Goal: Information Seeking & Learning: Find specific page/section

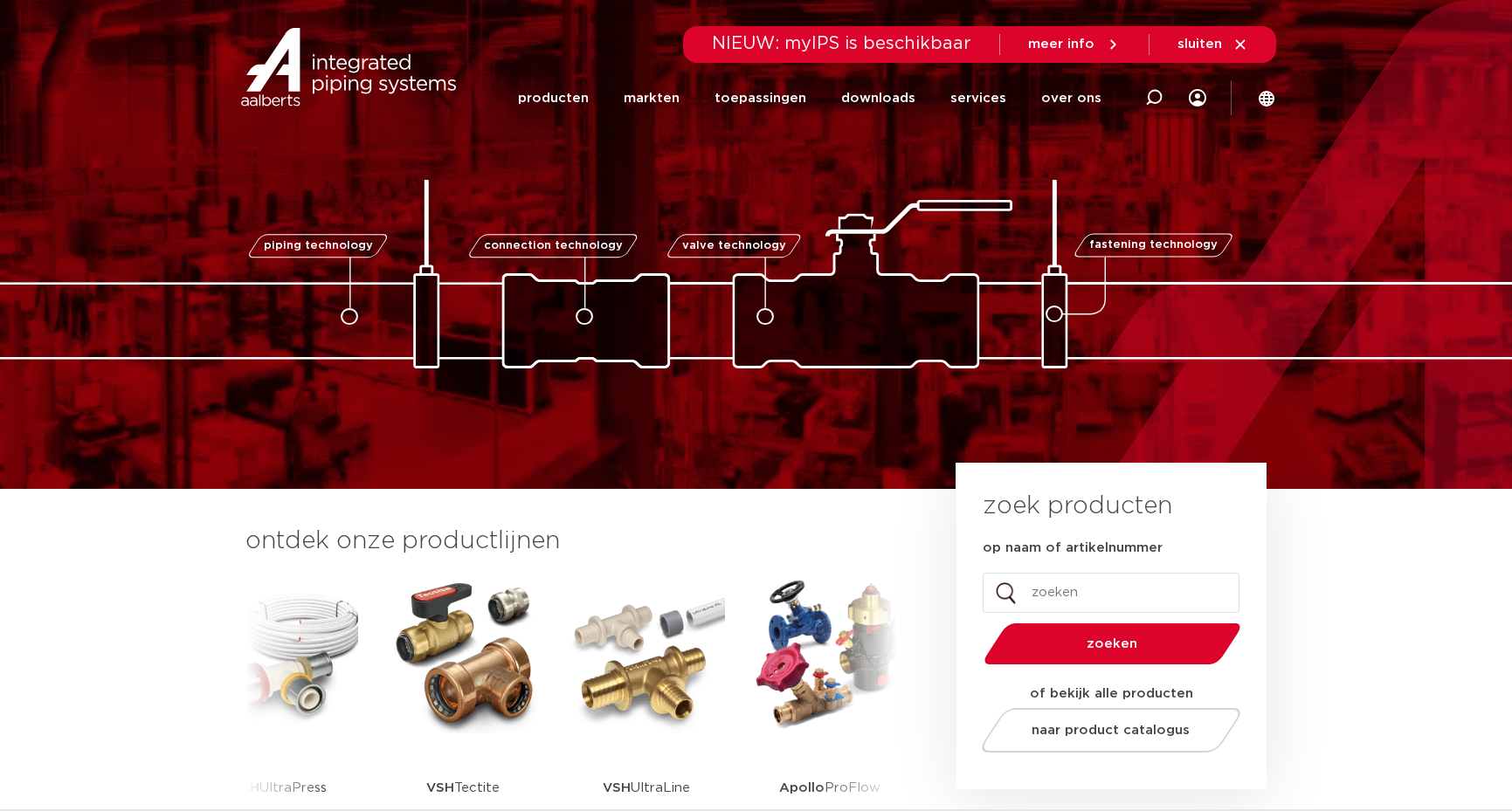
click at [1129, 598] on input "op naam of artikelnummer" at bounding box center [1111, 592] width 257 height 41
type input "npt"
click at [976, 622] on button "zoeken" at bounding box center [1111, 644] width 270 height 45
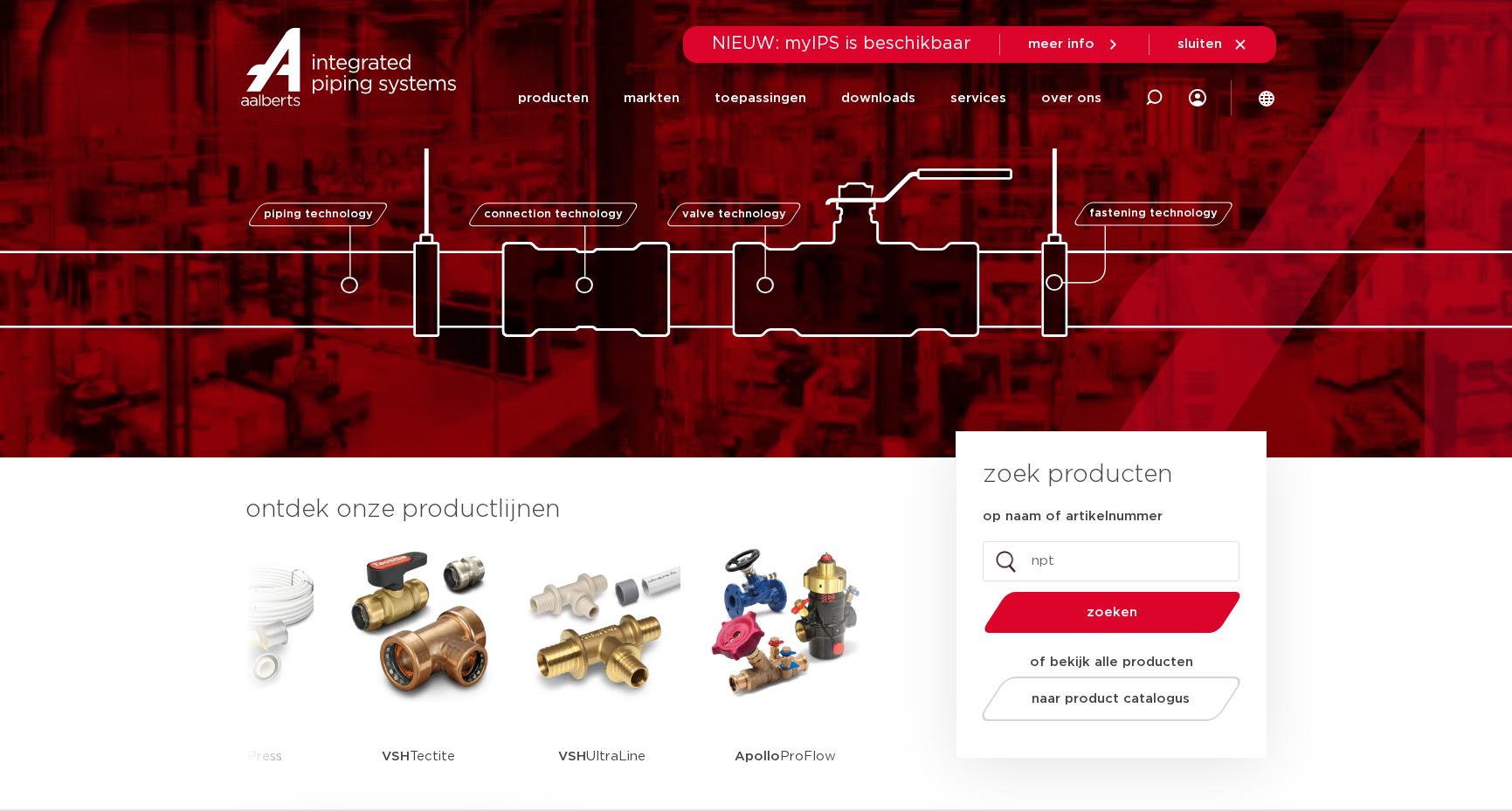
scroll to position [48, 0]
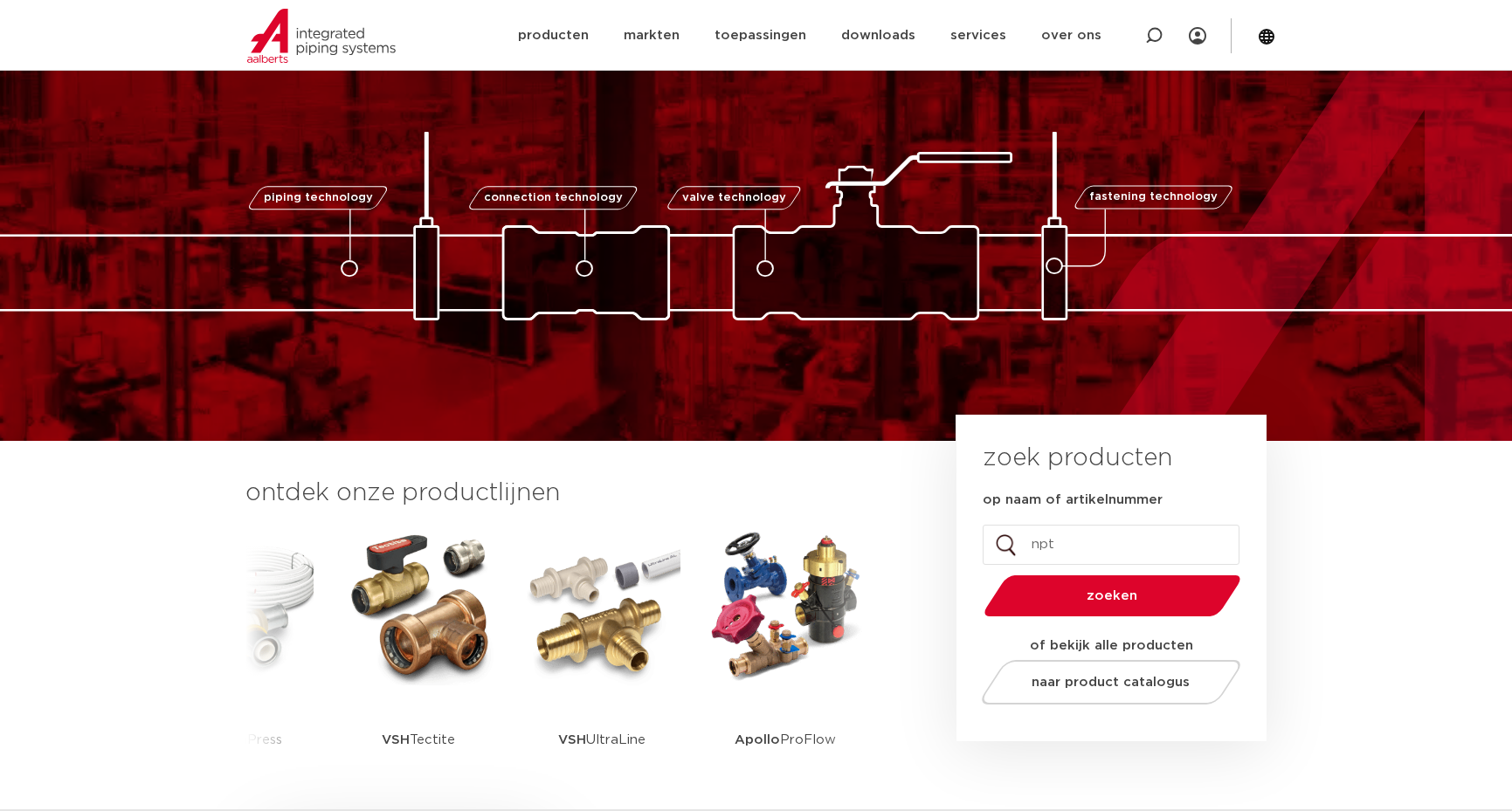
click at [1080, 552] on input "npt" at bounding box center [1111, 545] width 257 height 41
type input "3/8"
click at [976, 573] on button "zoeken" at bounding box center [1111, 595] width 270 height 45
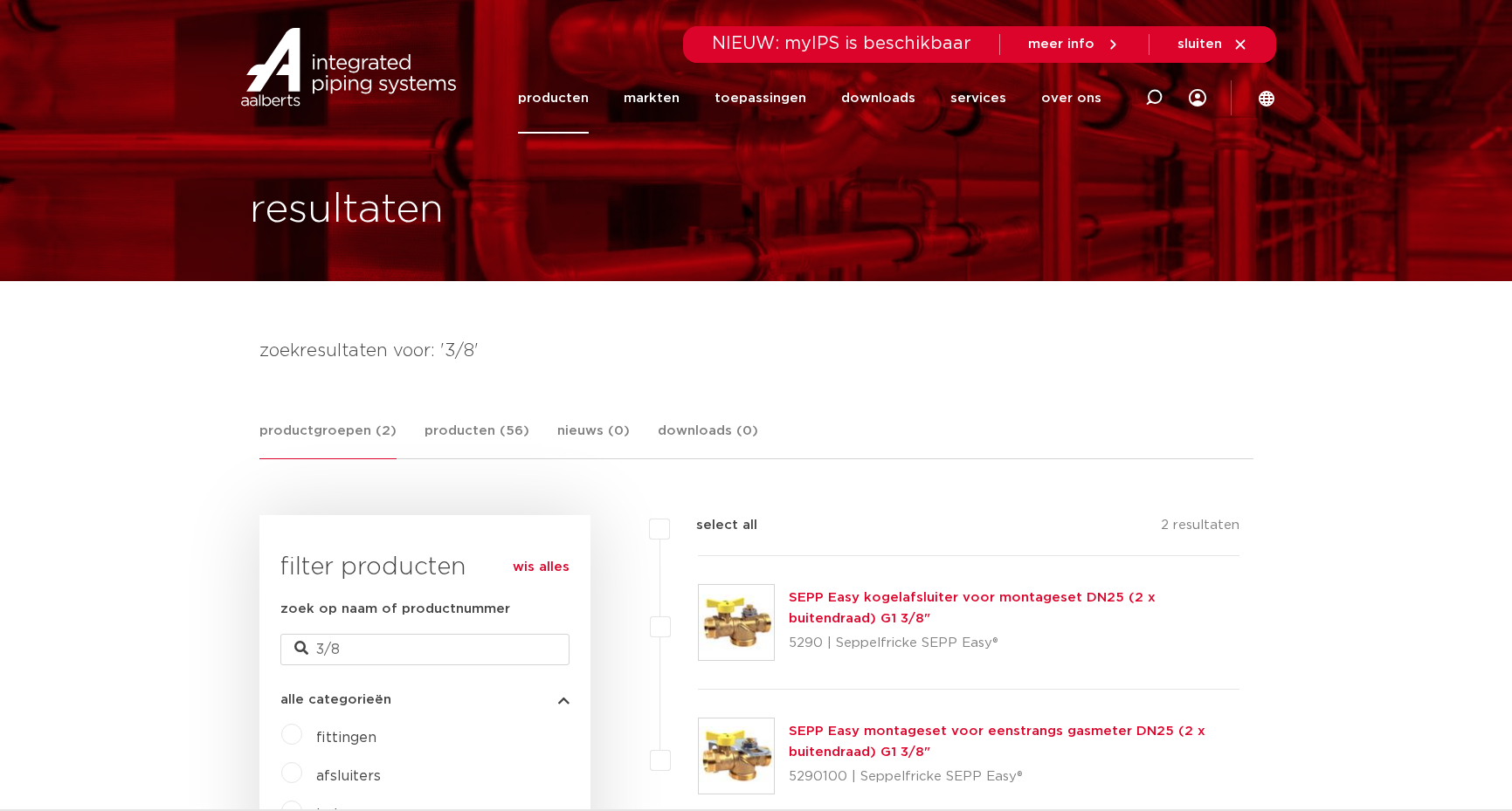
click at [577, 98] on link "producten" at bounding box center [553, 97] width 70 height 70
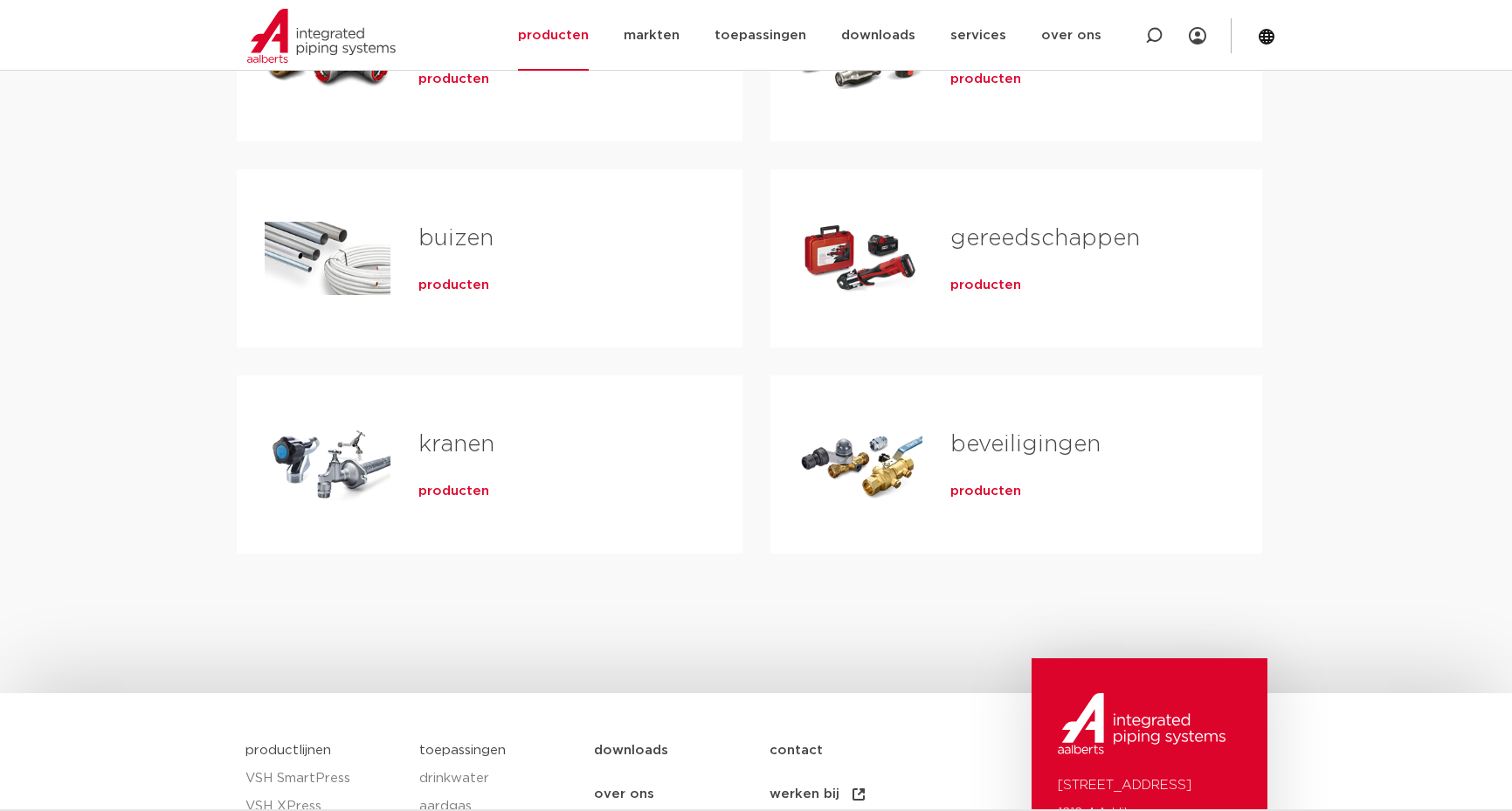
scroll to position [370, 0]
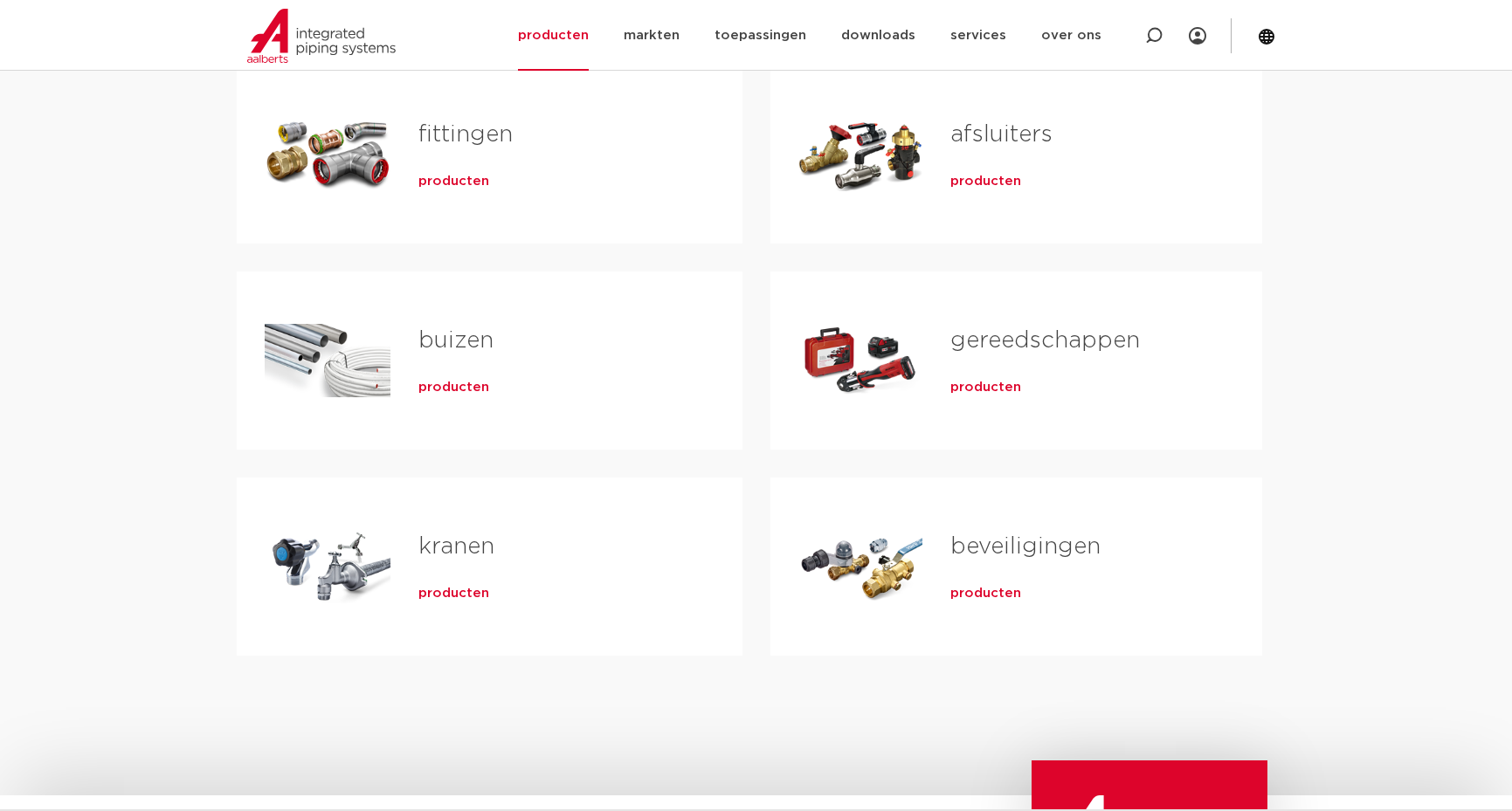
click at [450, 183] on span "producten" at bounding box center [453, 182] width 70 height 18
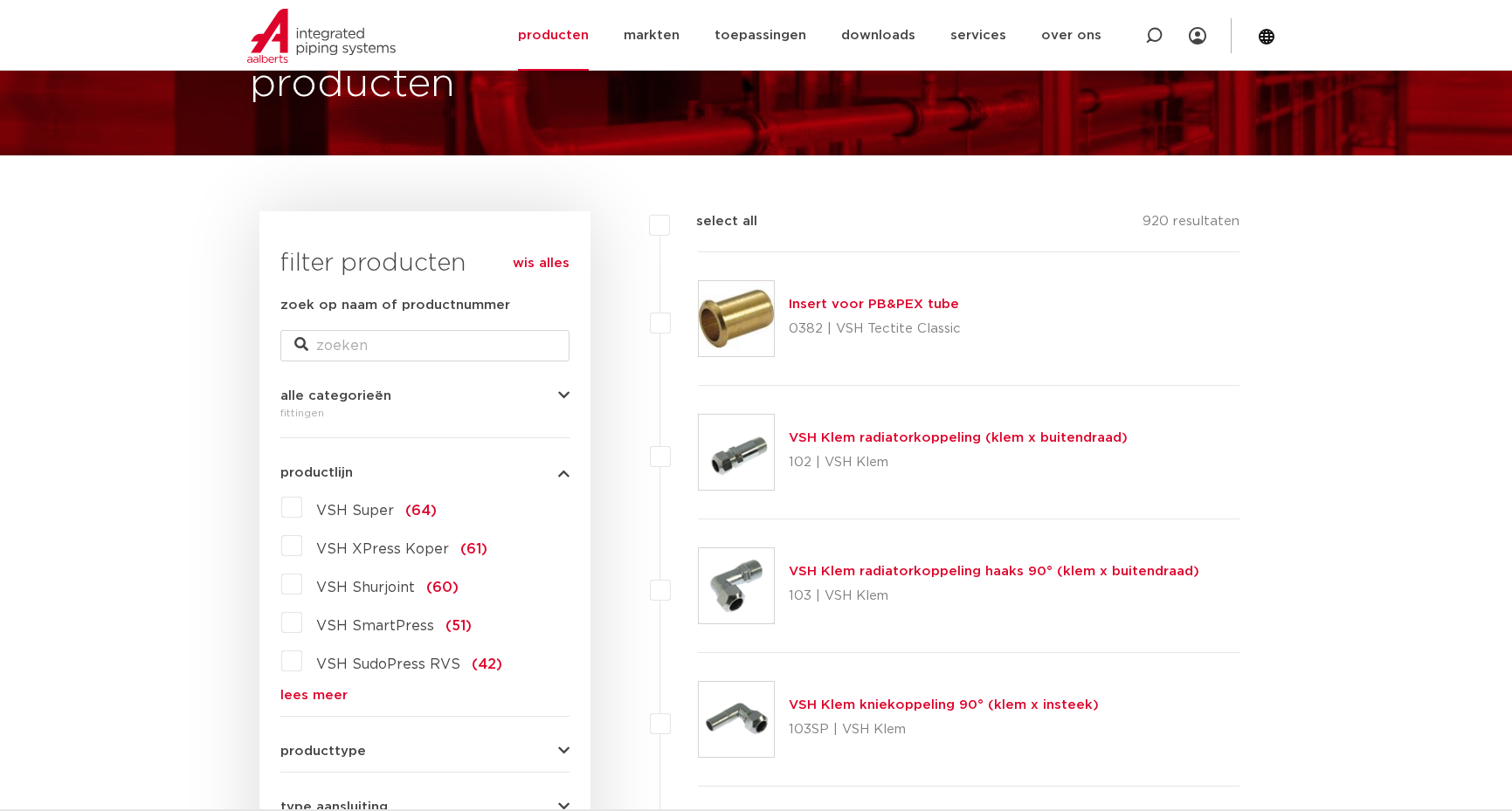
scroll to position [521, 0]
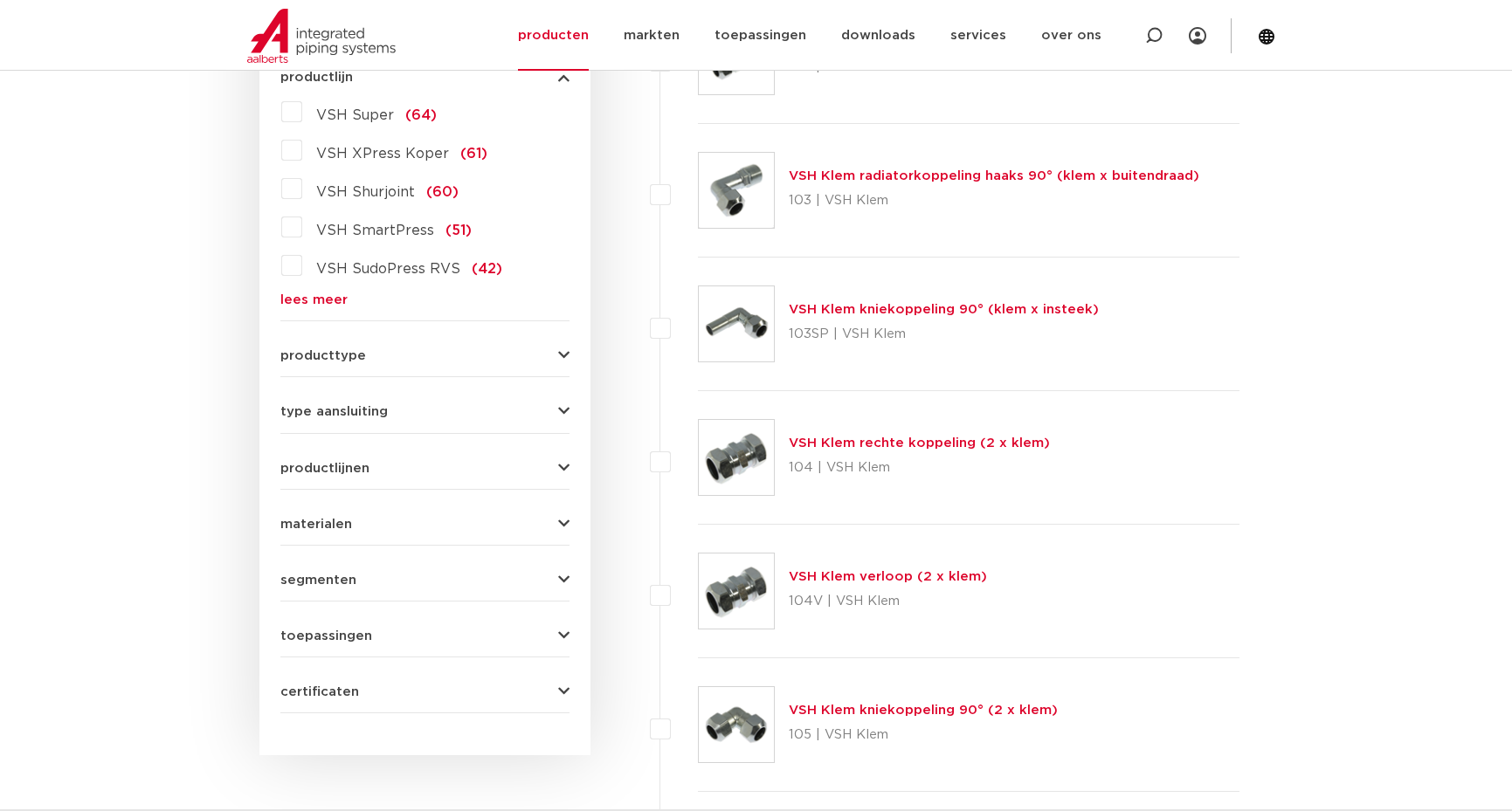
click at [558, 408] on icon "button" at bounding box center [563, 411] width 11 height 13
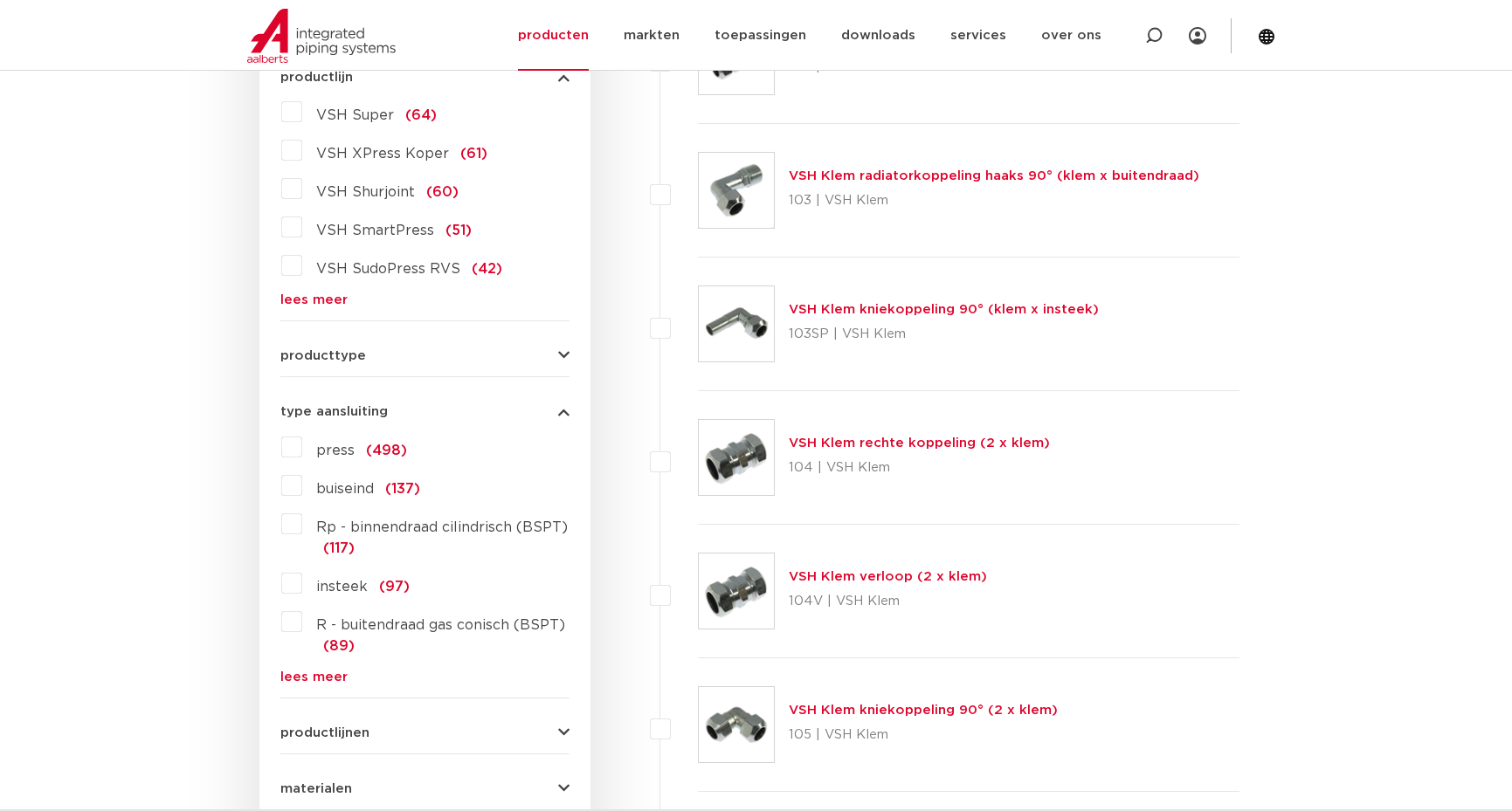
click at [319, 675] on link "lees meer" at bounding box center [425, 676] width 289 height 13
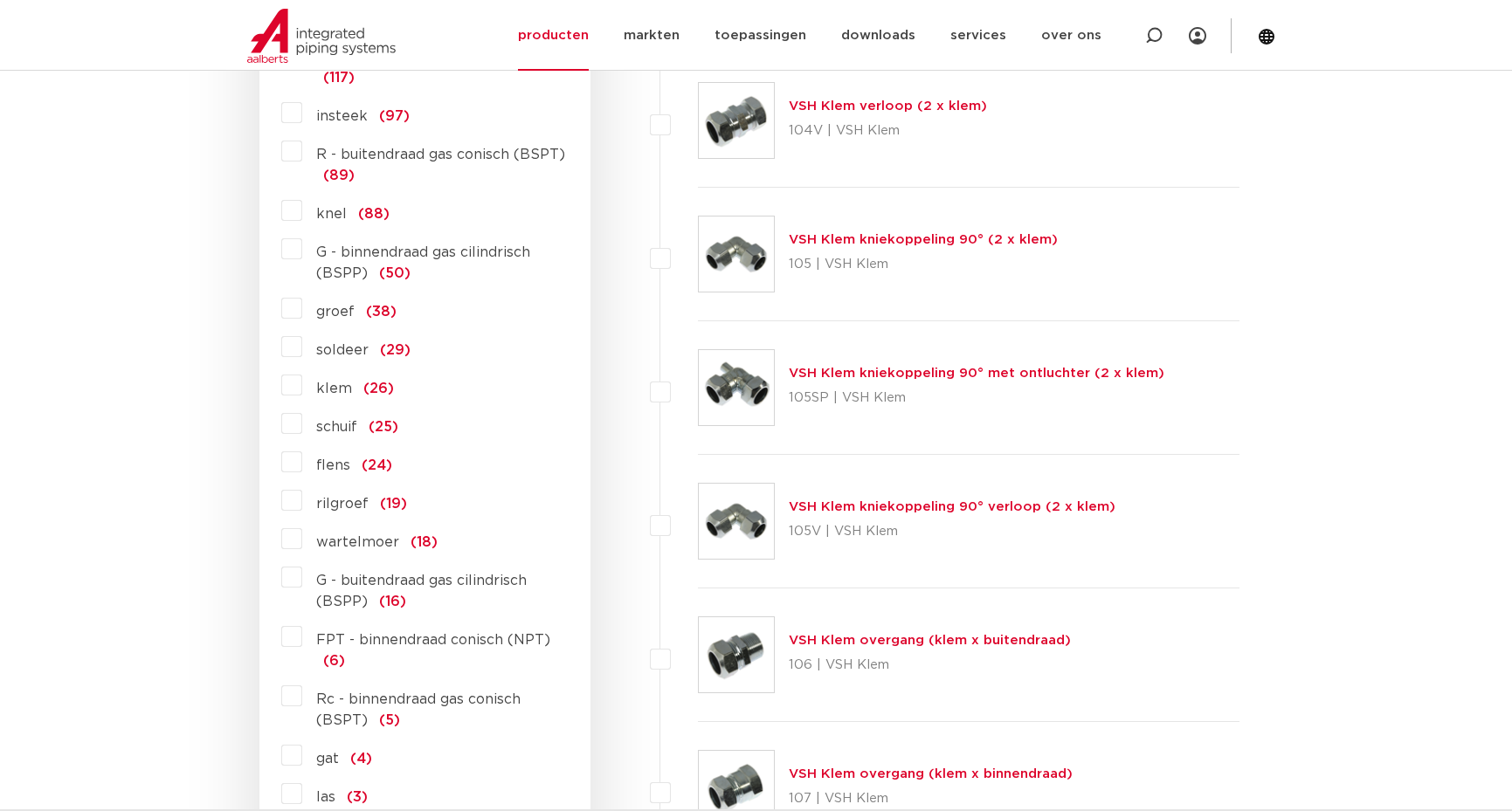
scroll to position [993, 0]
click at [302, 631] on label "FPT - binnendraad conisch (NPT) (6)" at bounding box center [436, 645] width 268 height 49
click at [0, 0] on input "FPT - binnendraad conisch (NPT) (6)" at bounding box center [0, 0] width 0 height 0
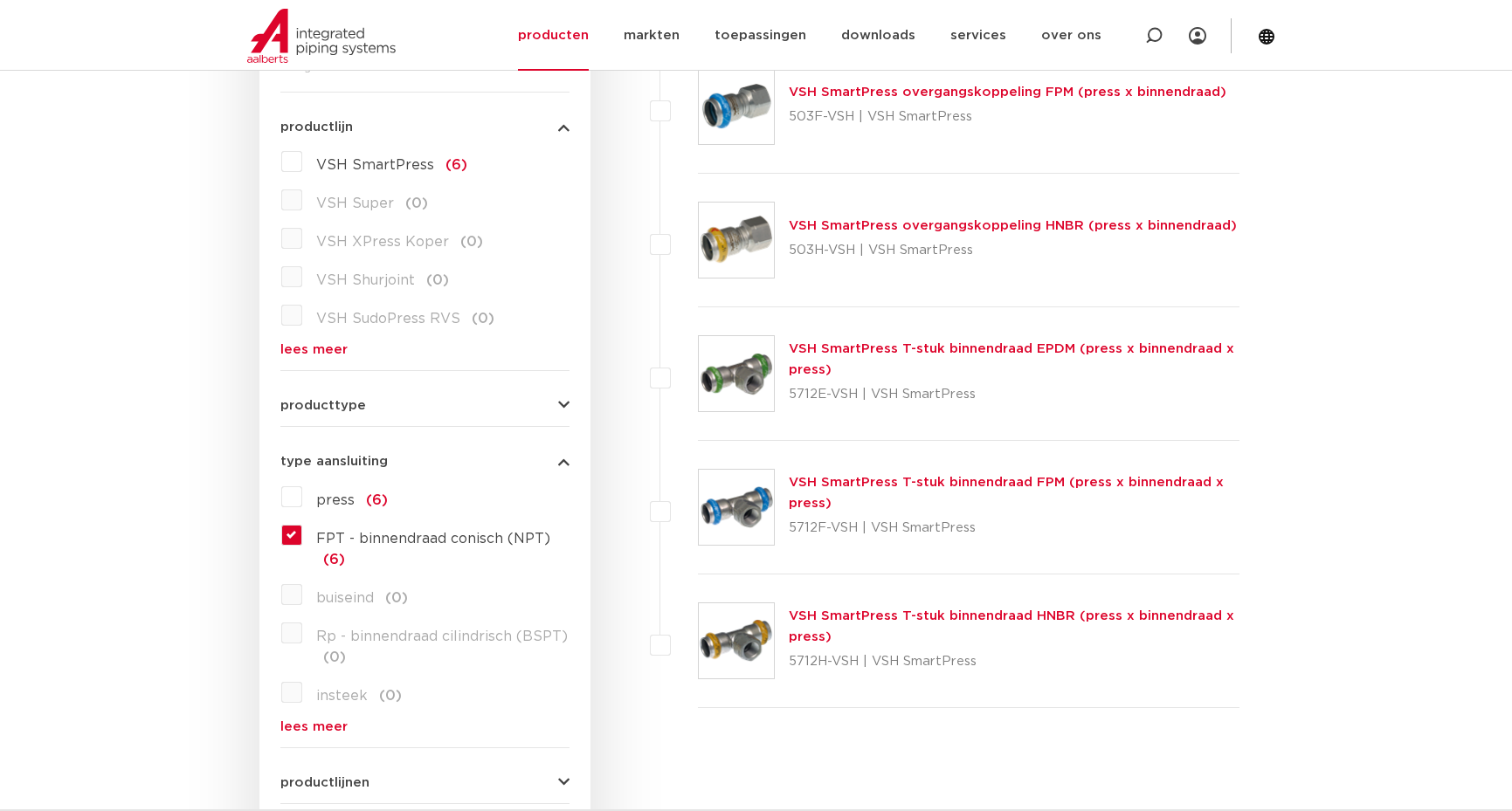
scroll to position [520, 0]
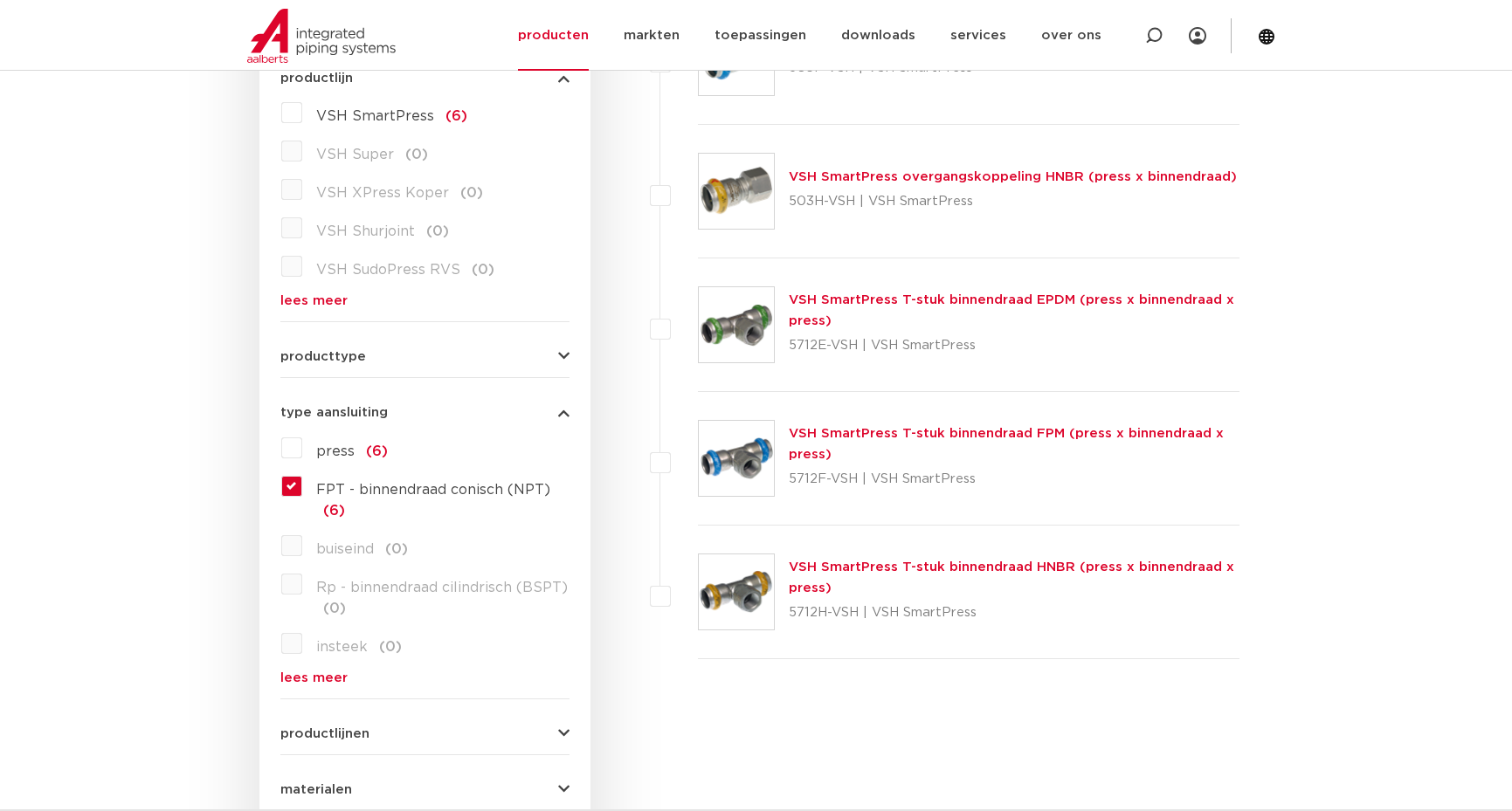
click at [302, 484] on label "FPT - binnendraad conisch (NPT) (6)" at bounding box center [436, 496] width 268 height 49
click at [0, 0] on input "FPT - binnendraad conisch (NPT) (6)" at bounding box center [0, 0] width 0 height 0
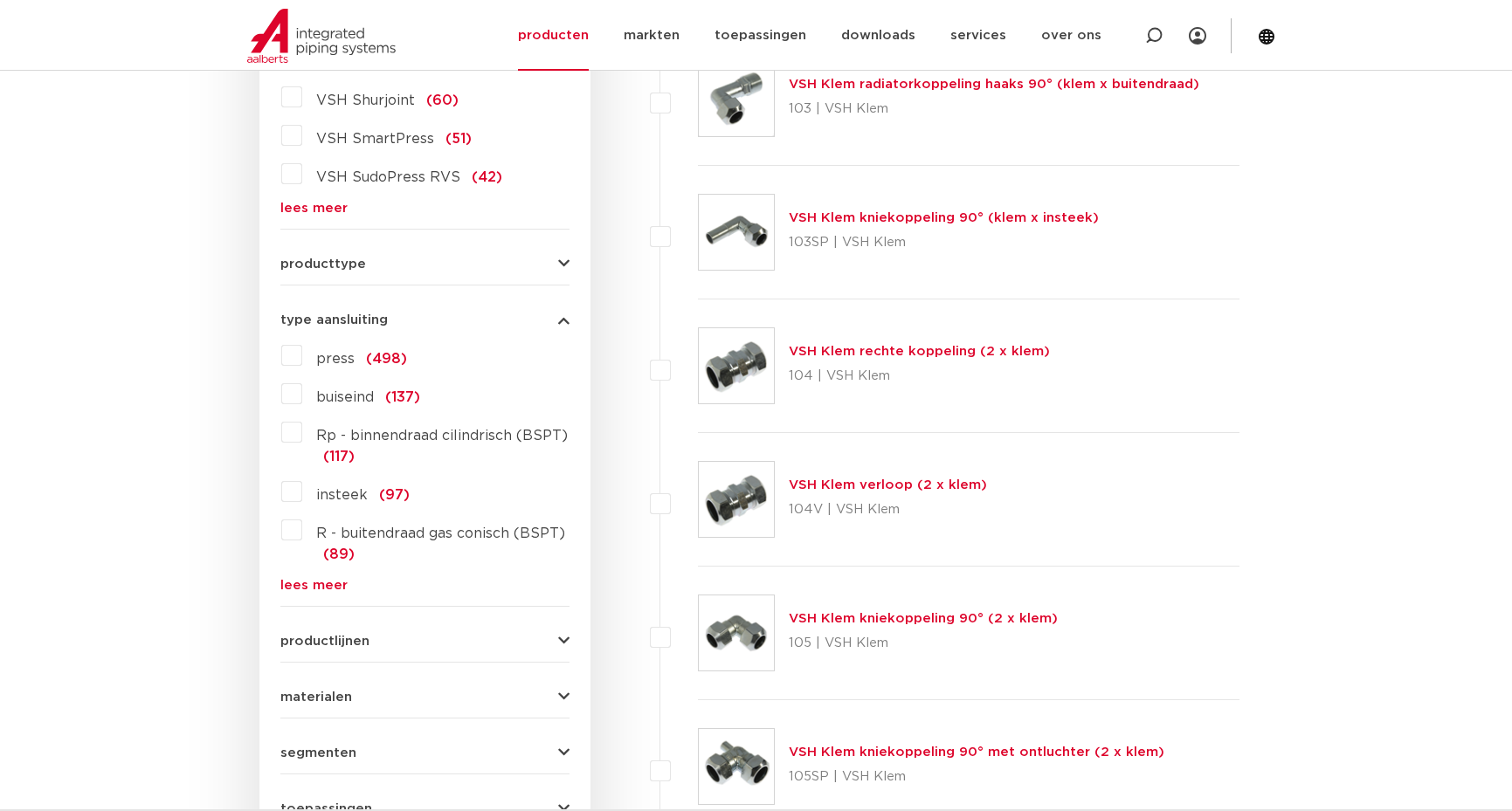
scroll to position [625, 0]
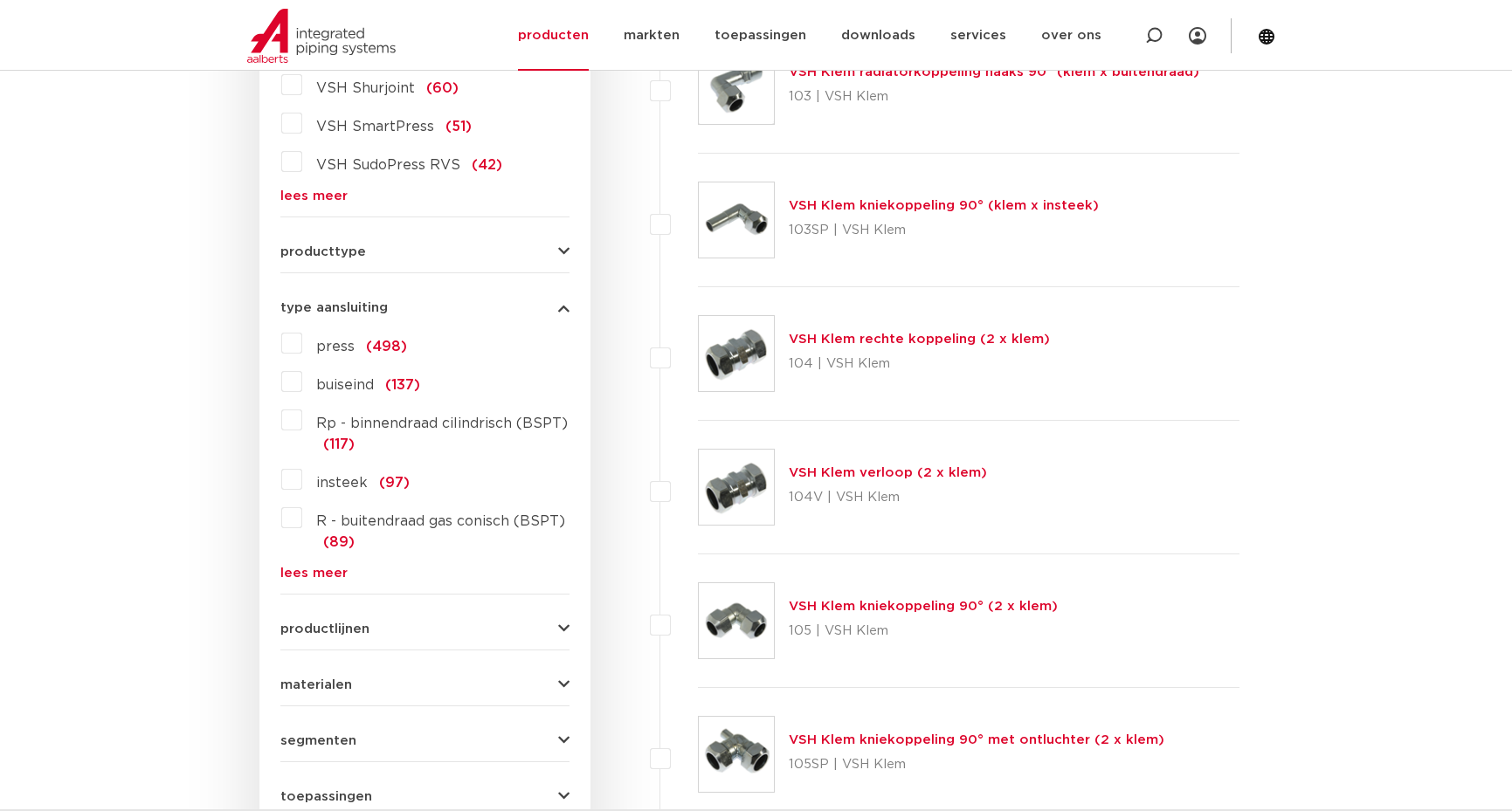
click at [311, 570] on link "lees meer" at bounding box center [425, 572] width 289 height 13
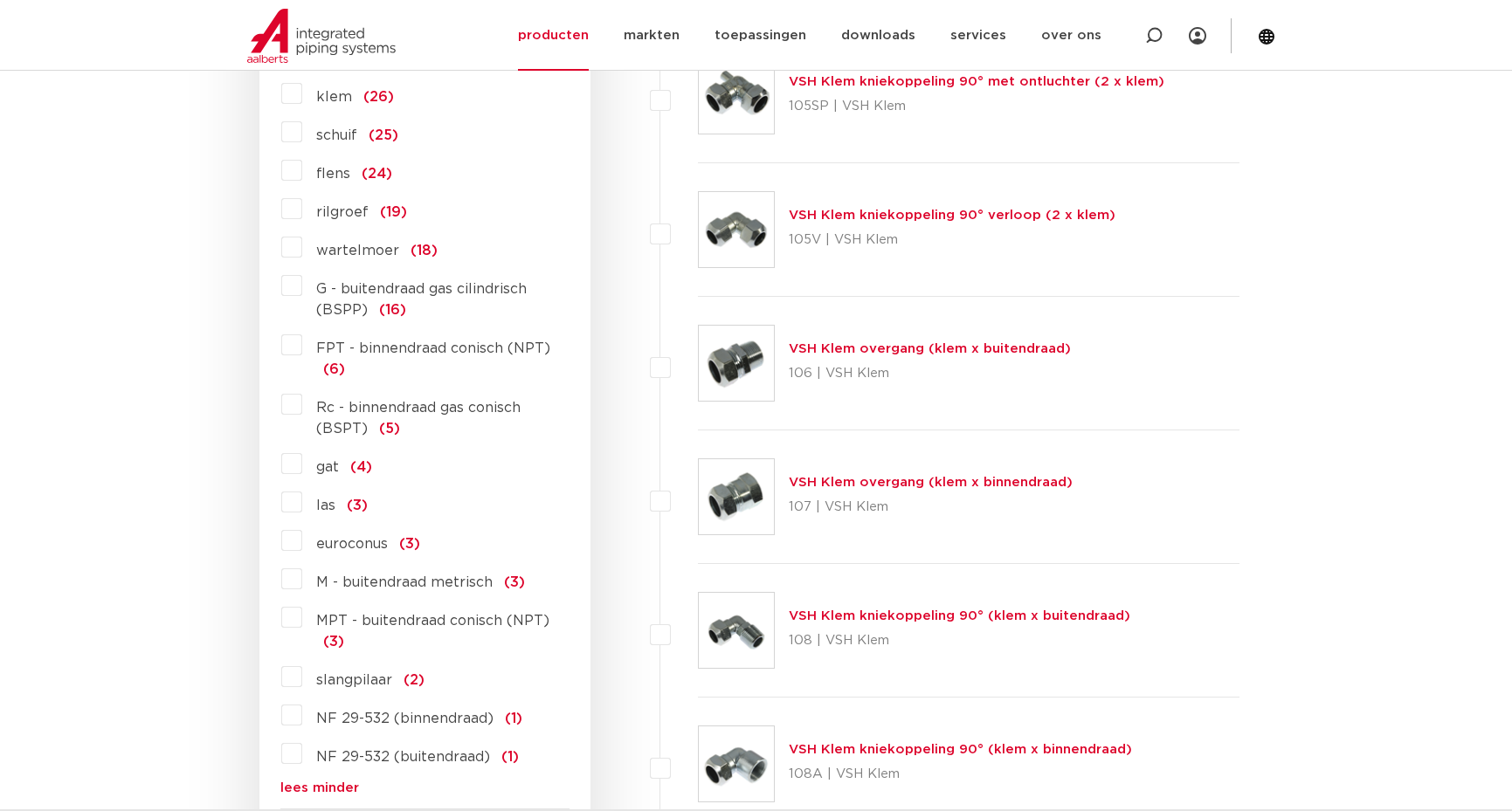
scroll to position [1331, 0]
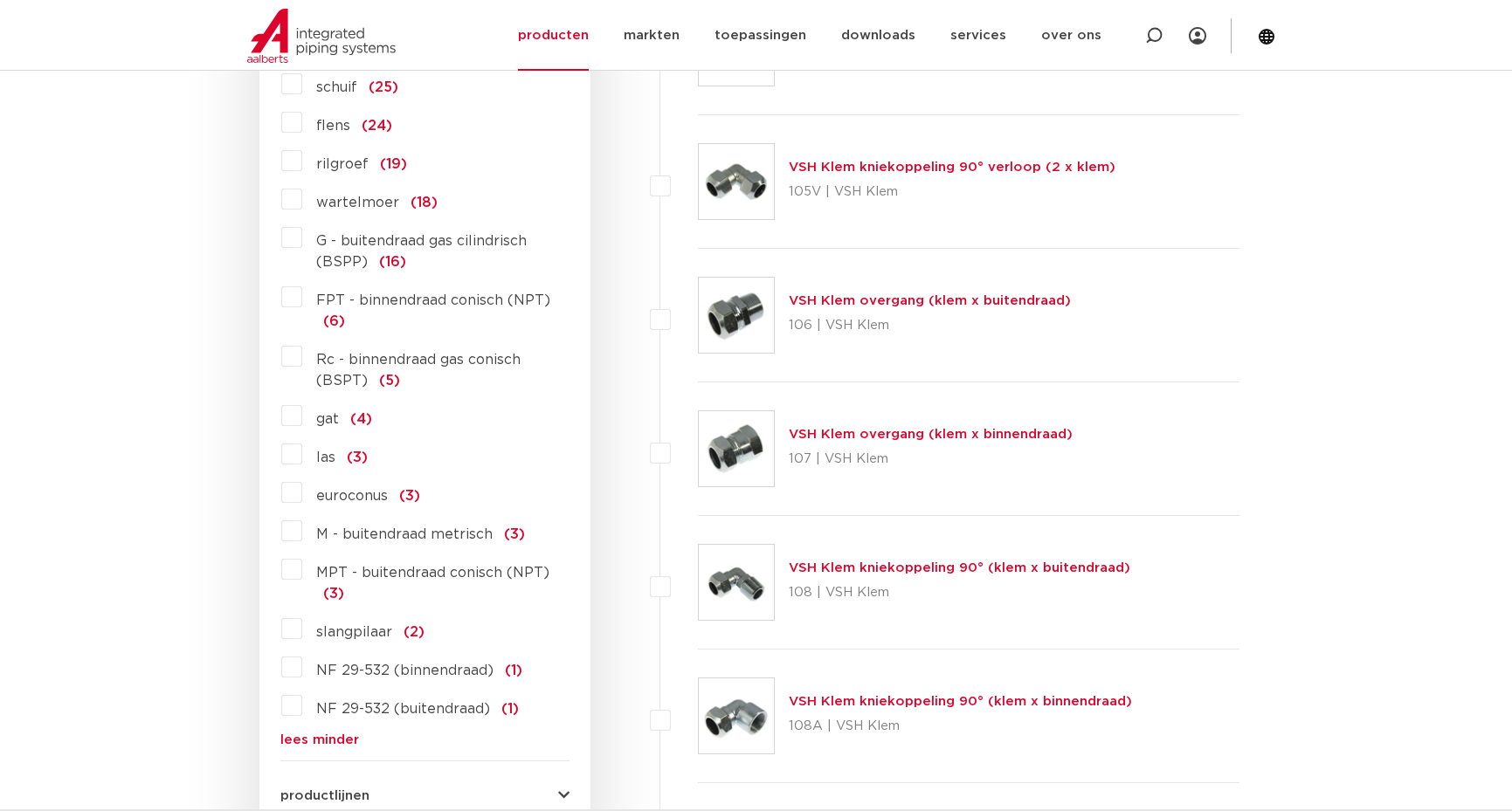
click at [302, 570] on label "MPT - buitendraad conisch (NPT) (3)" at bounding box center [436, 579] width 268 height 49
click at [0, 0] on input "MPT - buitendraad conisch (NPT) (3)" at bounding box center [0, 0] width 0 height 0
